Goal: Find specific page/section: Find specific page/section

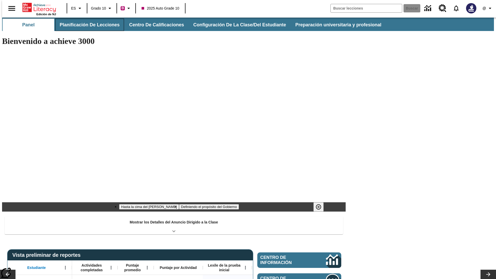
click at [87, 25] on button "Planificación de lecciones" at bounding box center [89, 25] width 69 height 12
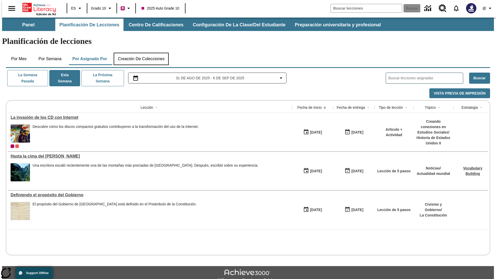
click at [141, 53] on button "Creación de colecciones" at bounding box center [141, 59] width 55 height 12
